Goal: Task Accomplishment & Management: Use online tool/utility

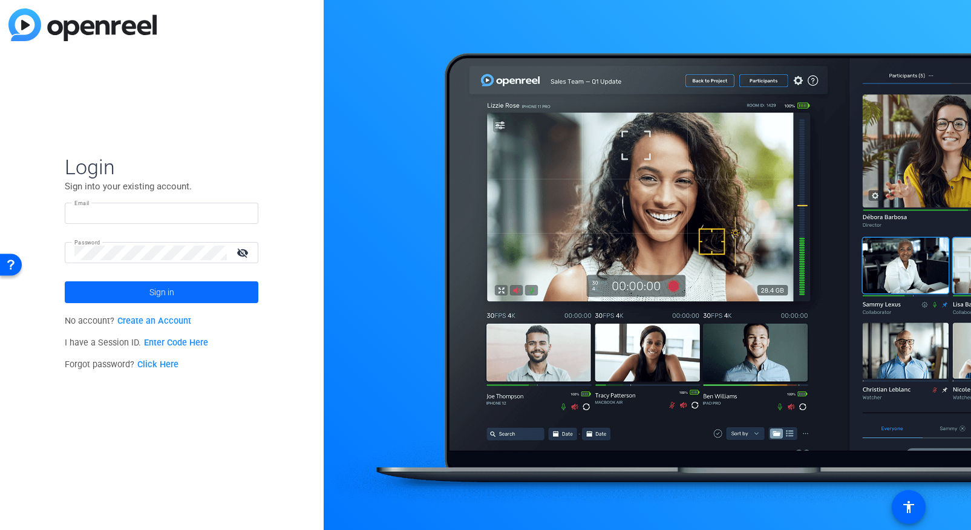
type input "[PERSON_NAME][EMAIL_ADDRESS][DOMAIN_NAME]"
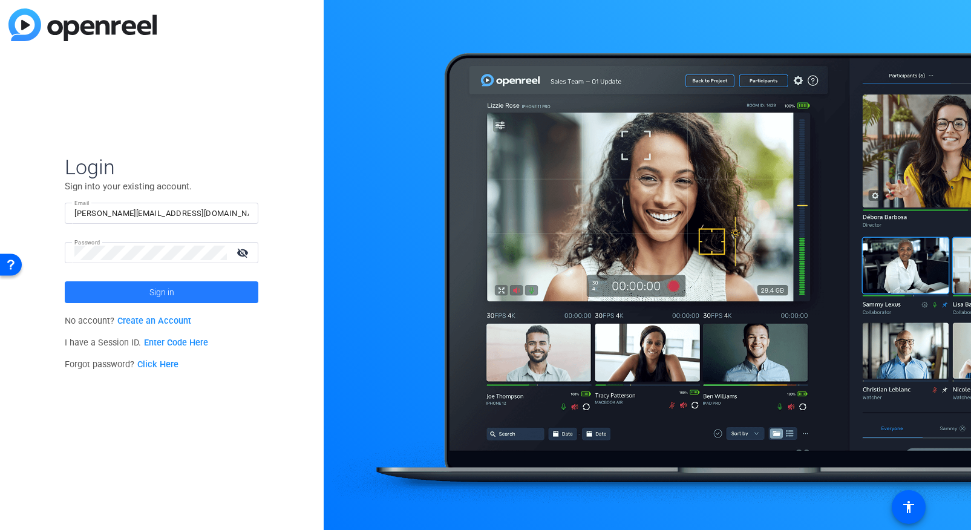
click at [137, 287] on span at bounding box center [162, 292] width 194 height 29
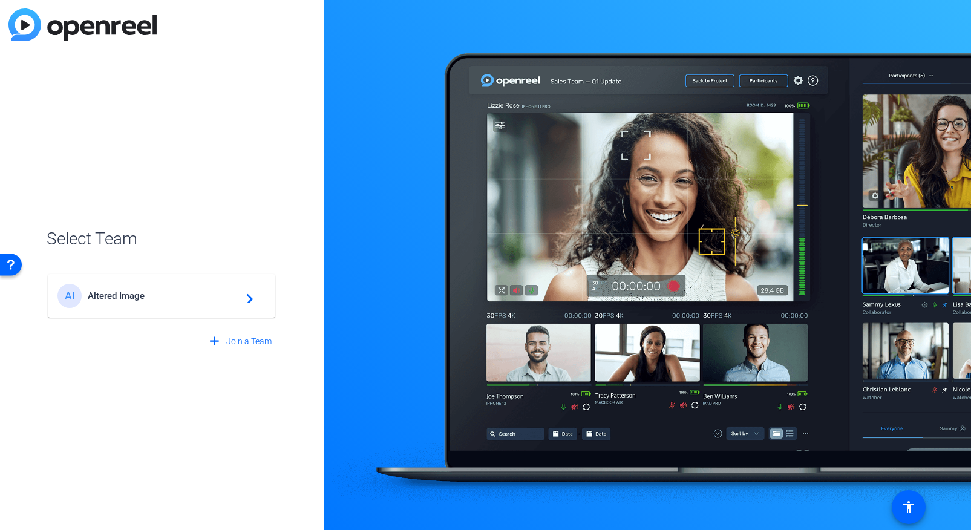
click at [212, 302] on div "AI Altered Image navigate_next" at bounding box center [161, 296] width 208 height 24
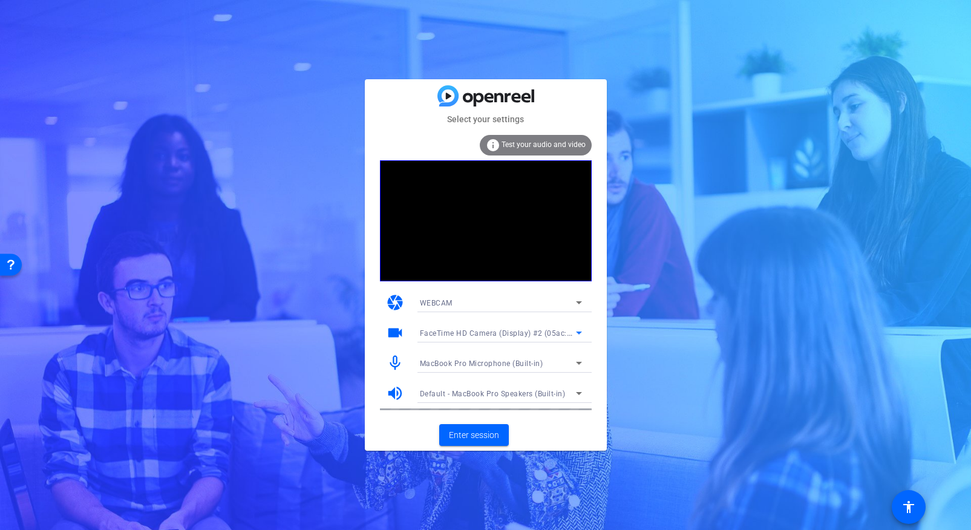
click at [506, 335] on span "FaceTime HD Camera (Display) #2 (05ac:1112)" at bounding box center [504, 333] width 168 height 10
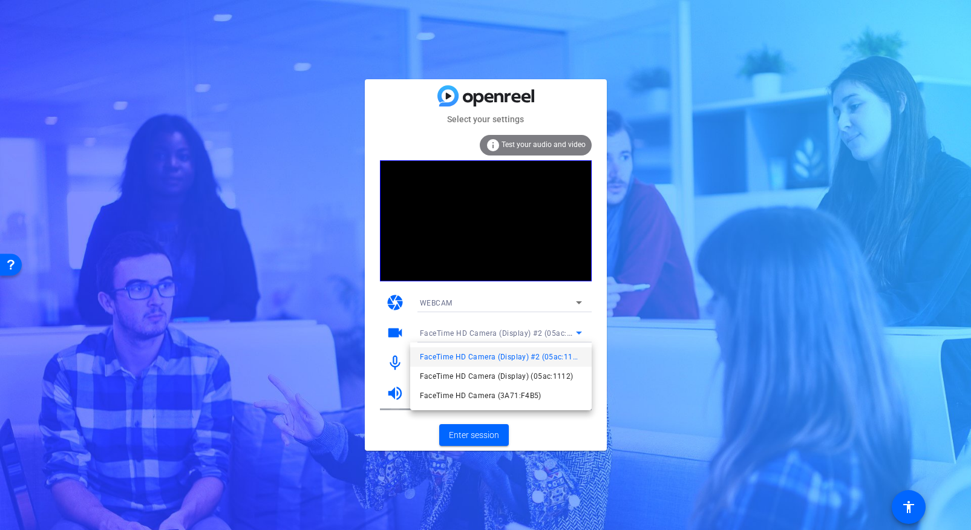
click at [649, 259] on div at bounding box center [485, 265] width 971 height 530
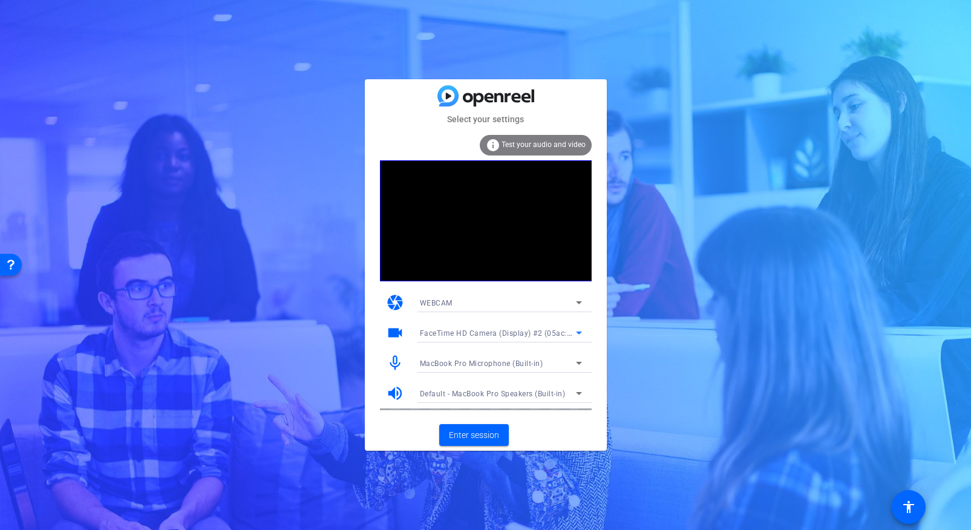
click at [506, 334] on span "FaceTime HD Camera (Display) #2 (05ac:1112)" at bounding box center [504, 333] width 168 height 10
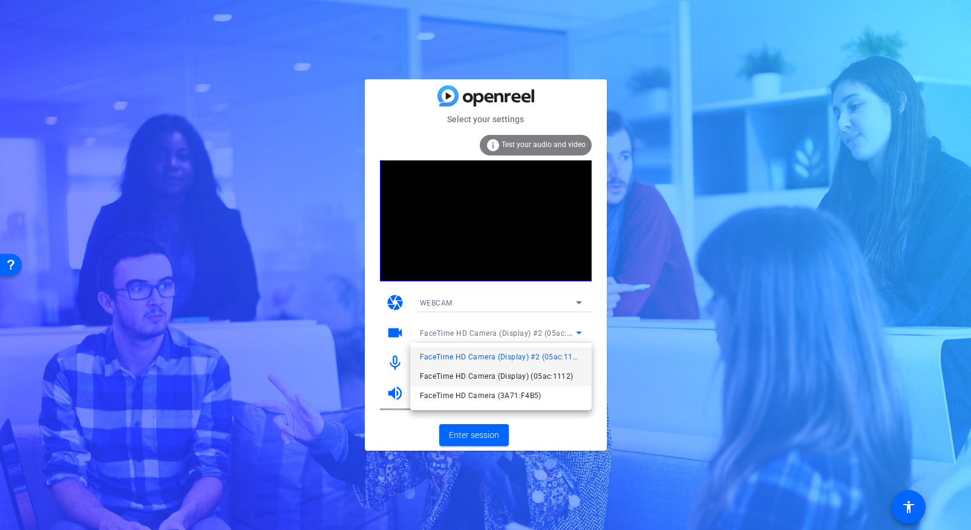
click at [490, 374] on span "FaceTime HD Camera (Display) (05ac:1112)" at bounding box center [497, 376] width 154 height 15
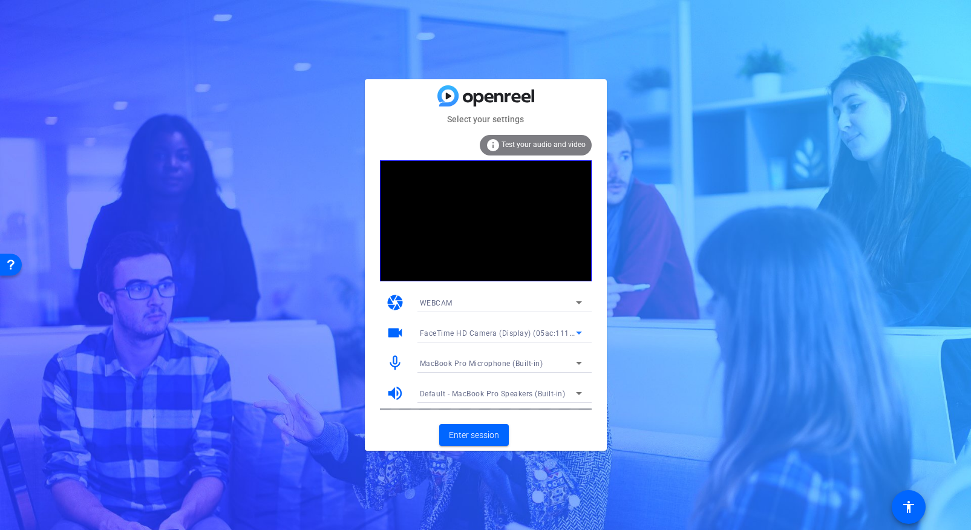
click at [490, 305] on div "WEBCAM" at bounding box center [498, 302] width 156 height 15
click at [665, 240] on div at bounding box center [485, 265] width 971 height 530
